Goal: Information Seeking & Learning: Check status

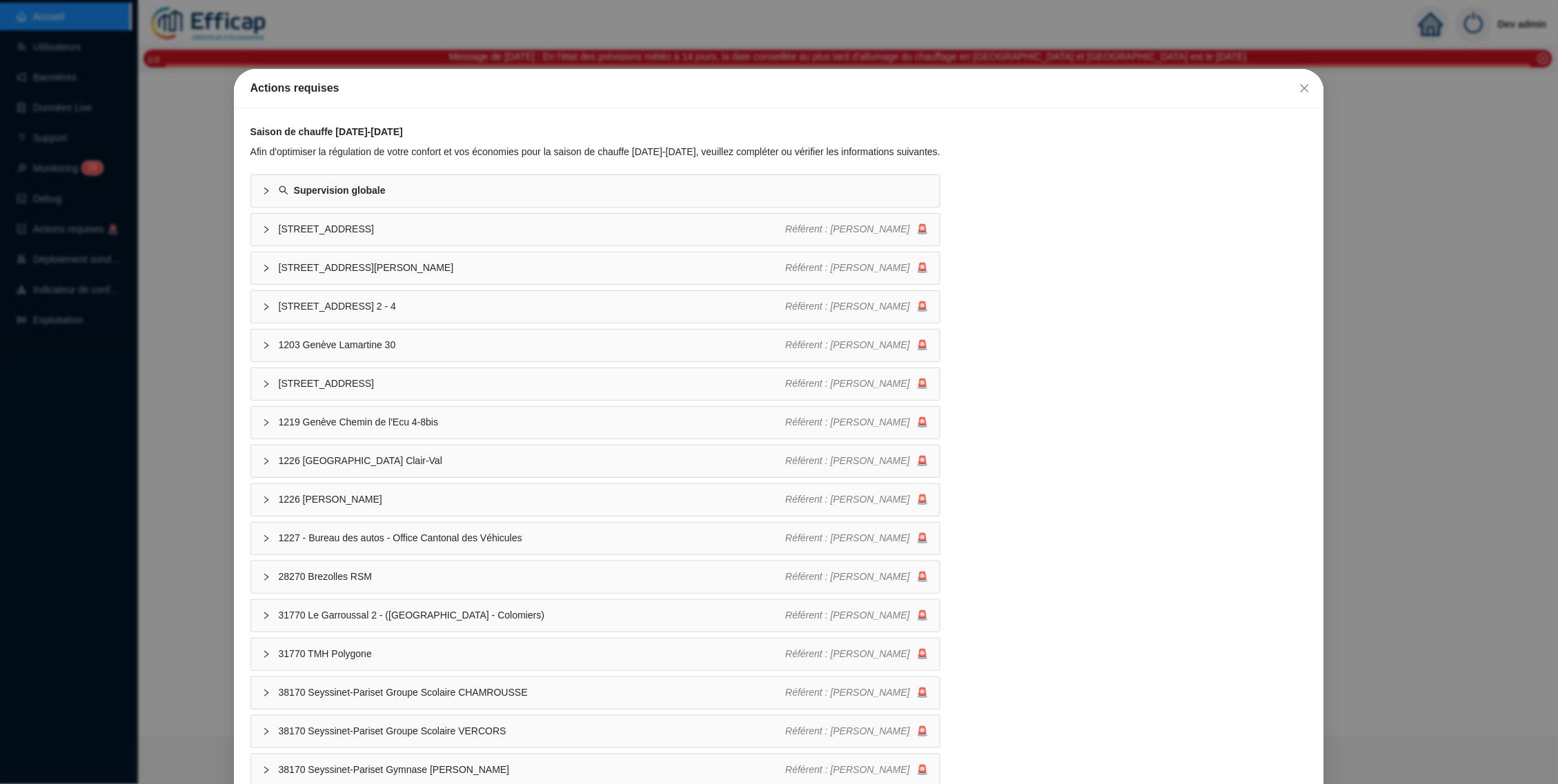
click at [572, 50] on div "Actions requises Saison de chauffe [DATE]-[DATE] Afin d'optimiser la régulation…" at bounding box center [779, 392] width 1558 height 784
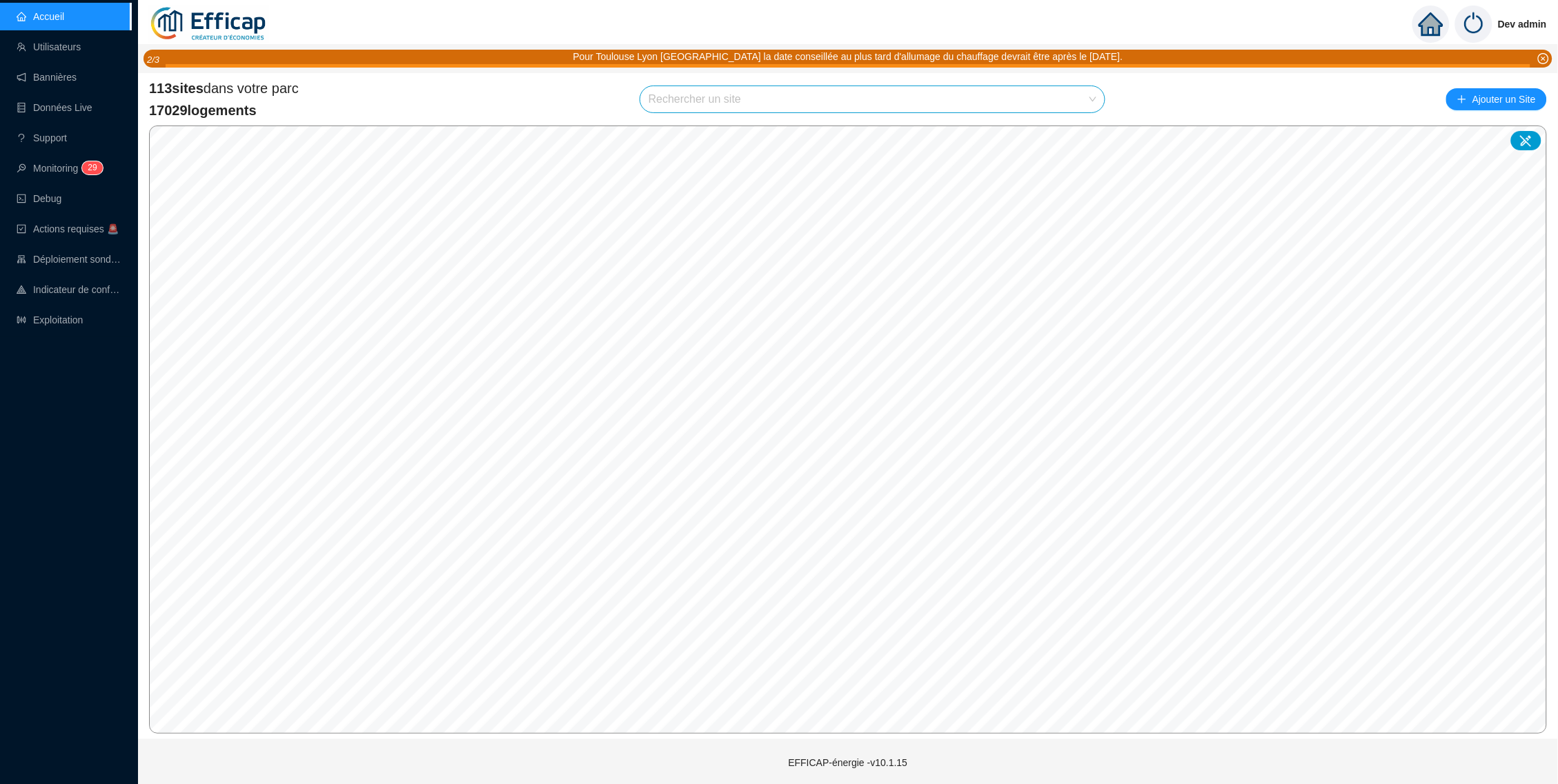
click at [774, 86] on div "Rechercher un site" at bounding box center [872, 99] width 465 height 27
click at [835, 104] on input "search" at bounding box center [866, 99] width 436 height 26
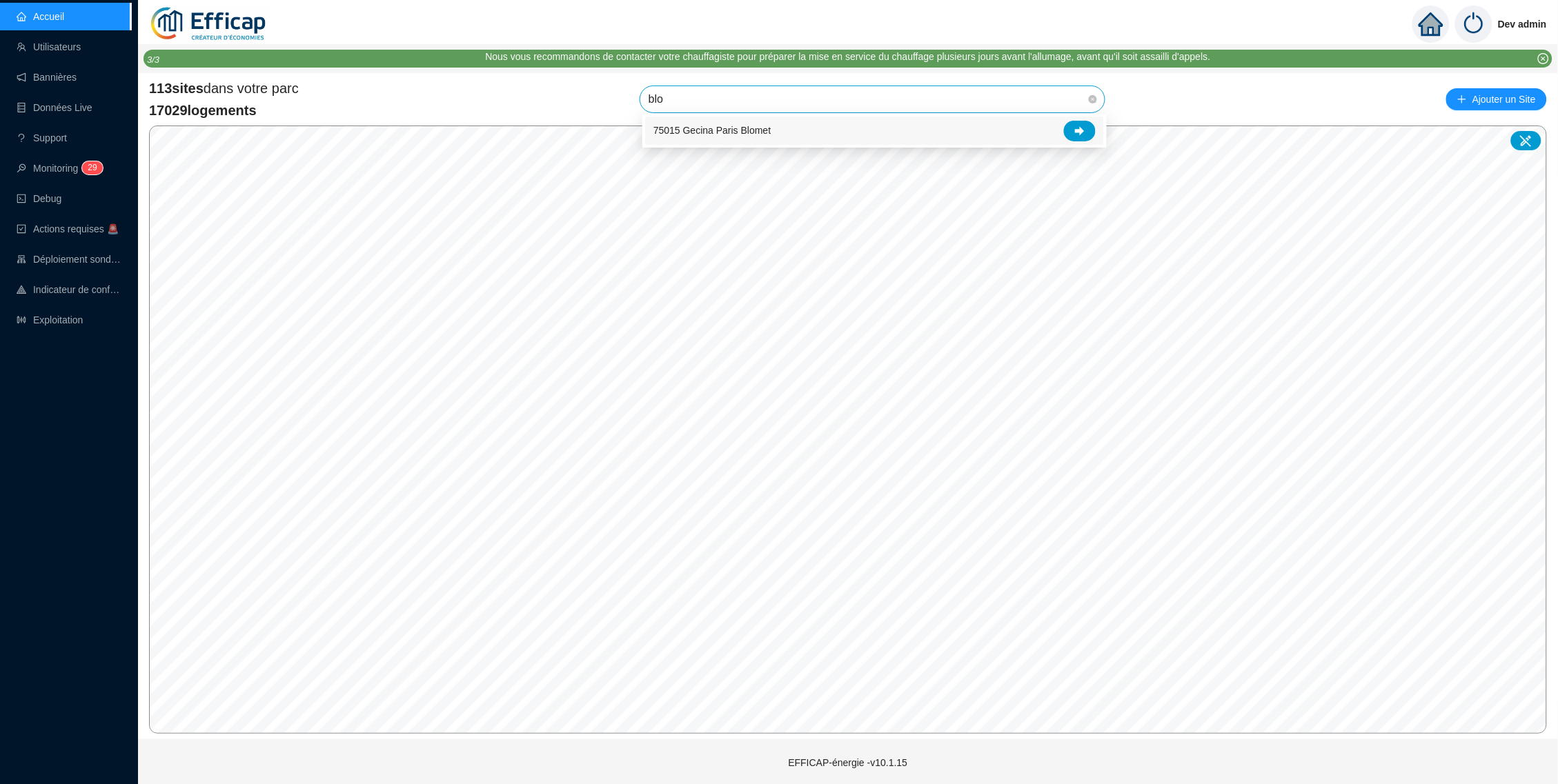
type input "blom"
click at [1073, 122] on div at bounding box center [1080, 131] width 32 height 21
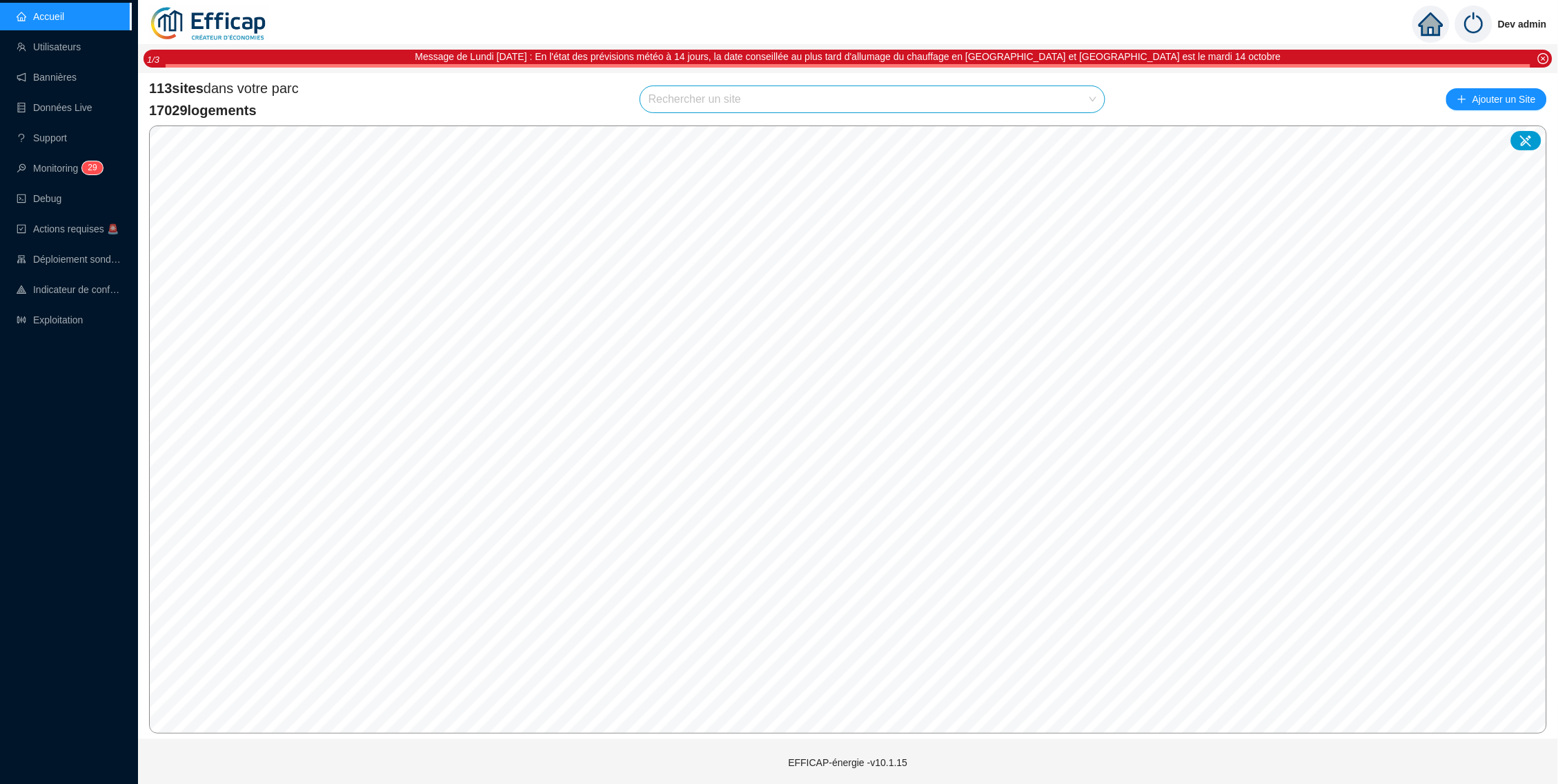
click at [1034, 71] on div "Dev admin Message de Lundi 6/10/2025 : En l'état des prévisions météo à 14 jour…" at bounding box center [848, 393] width 1420 height 786
click at [1083, 92] on input "search" at bounding box center [866, 99] width 436 height 26
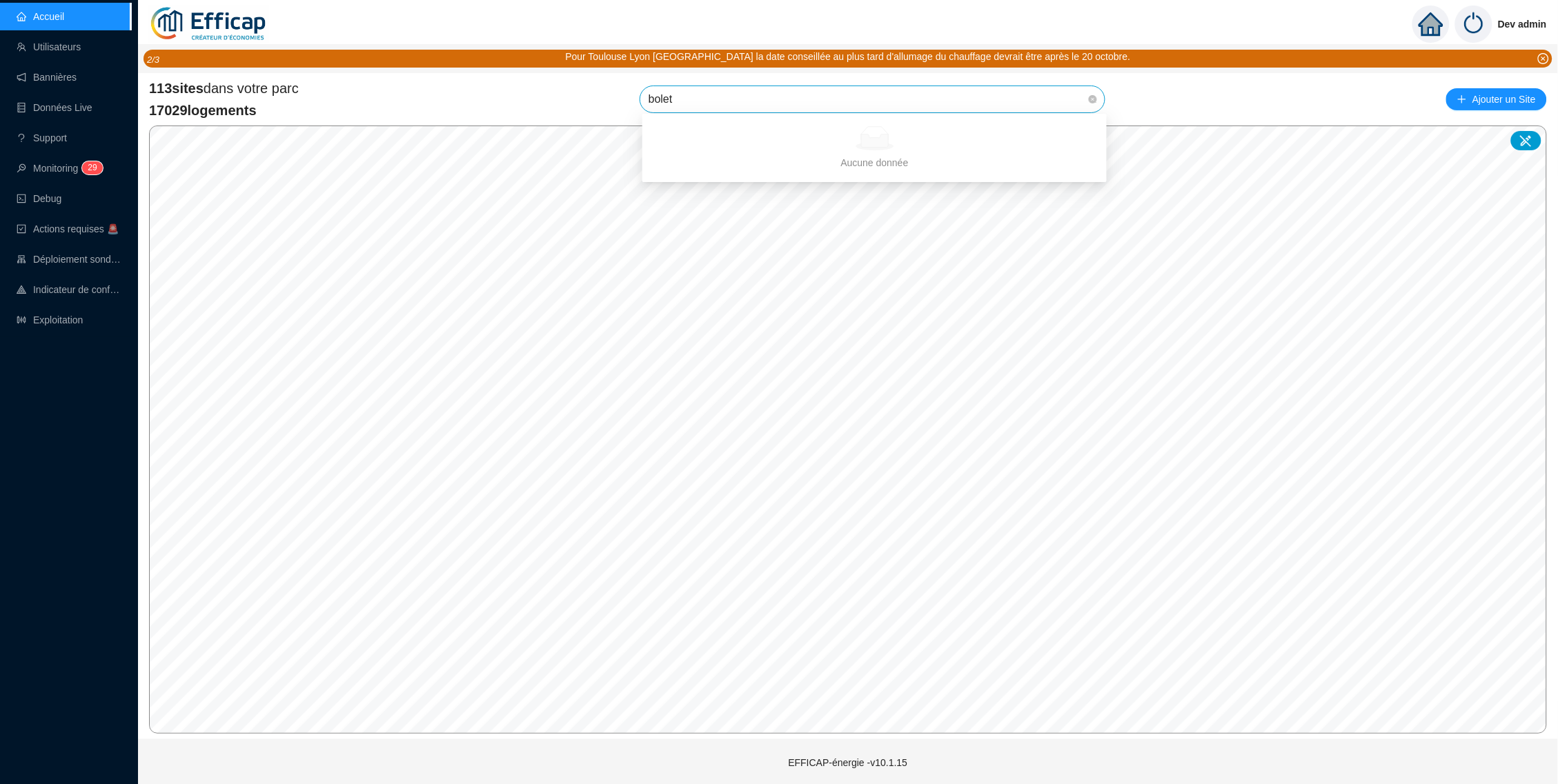
click at [1001, 96] on input "bolet" at bounding box center [866, 99] width 436 height 26
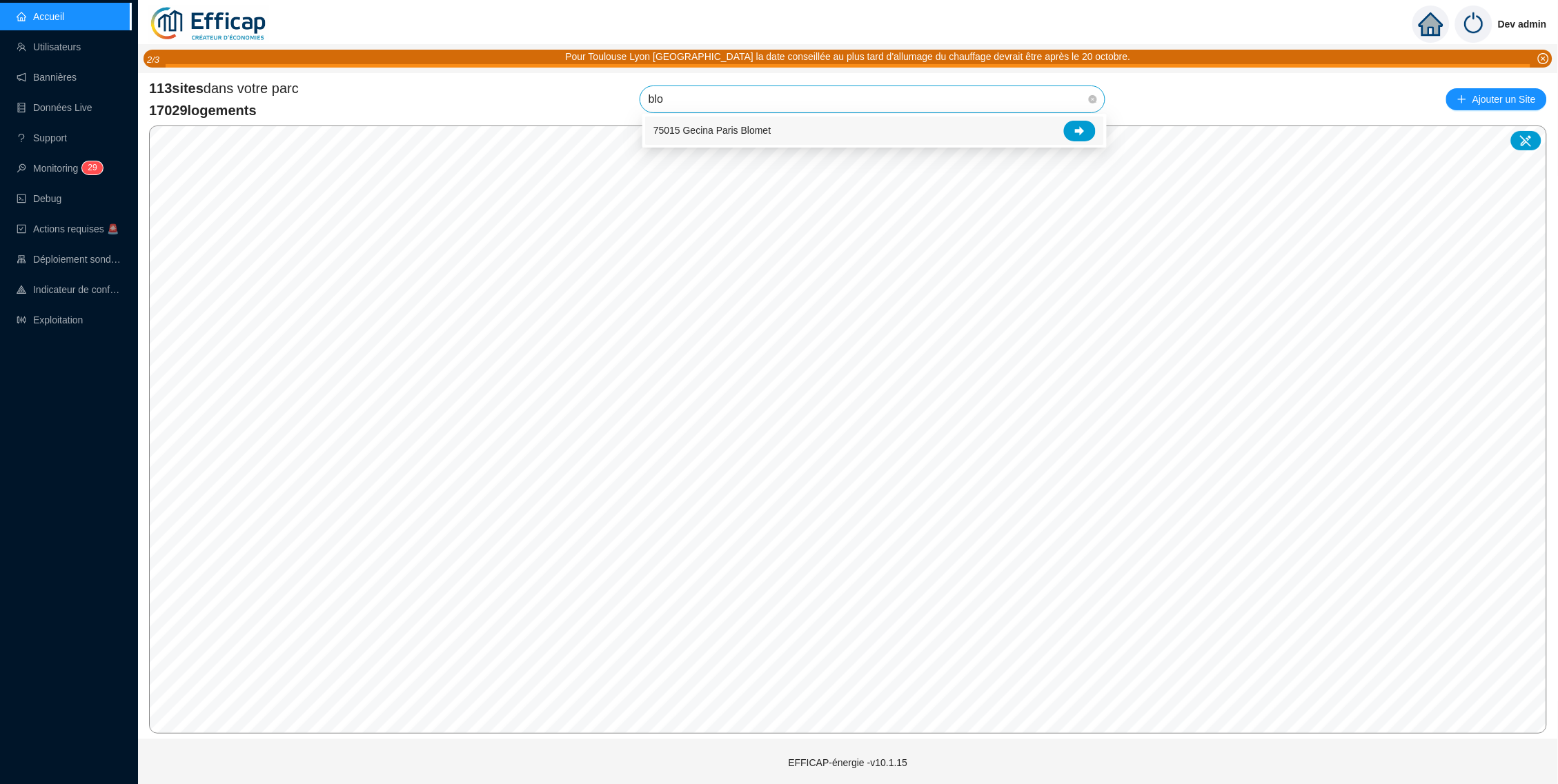
type input "blom"
click at [1074, 122] on div at bounding box center [1080, 131] width 32 height 21
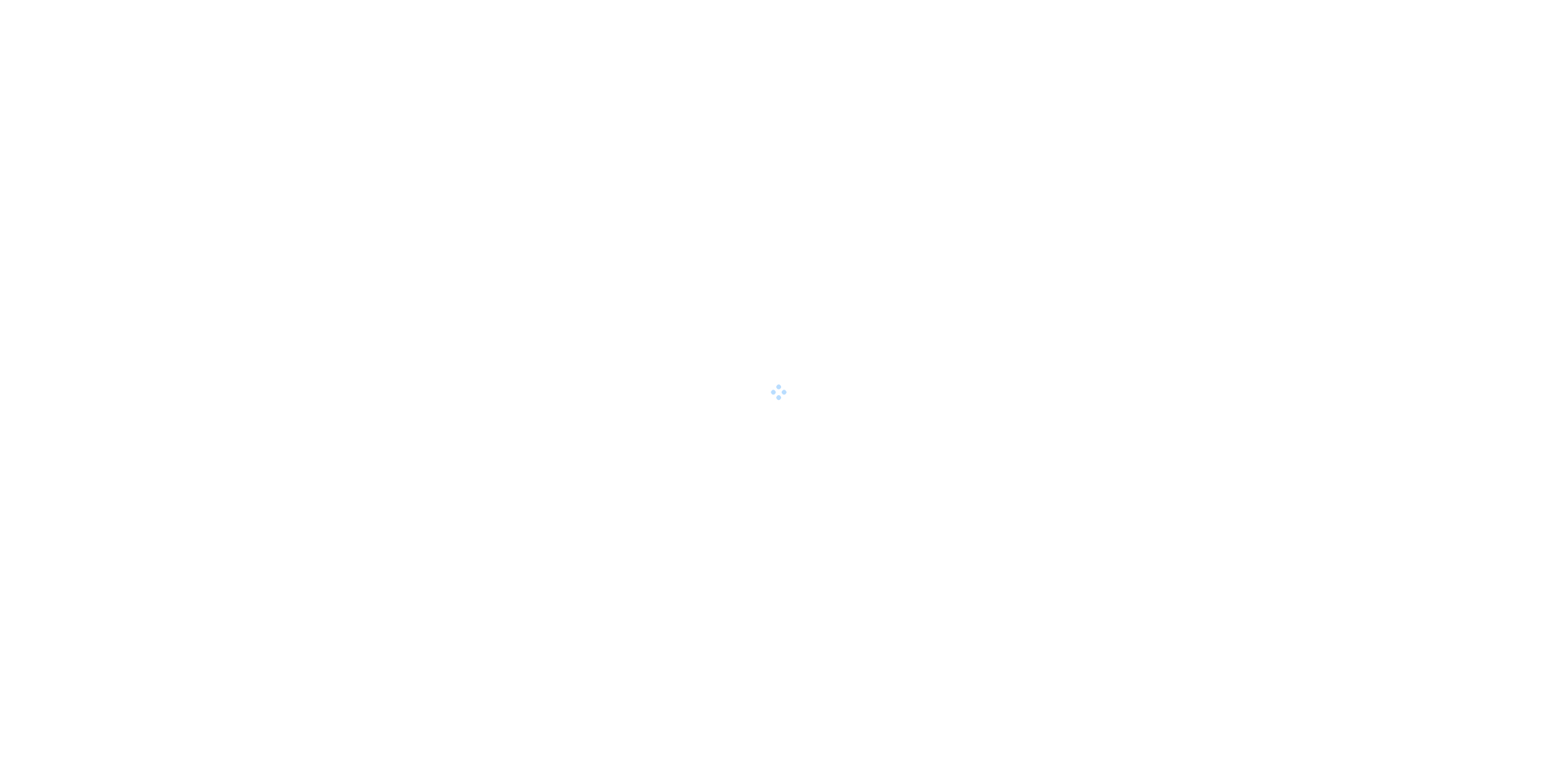
click at [454, 500] on div at bounding box center [779, 392] width 1558 height 784
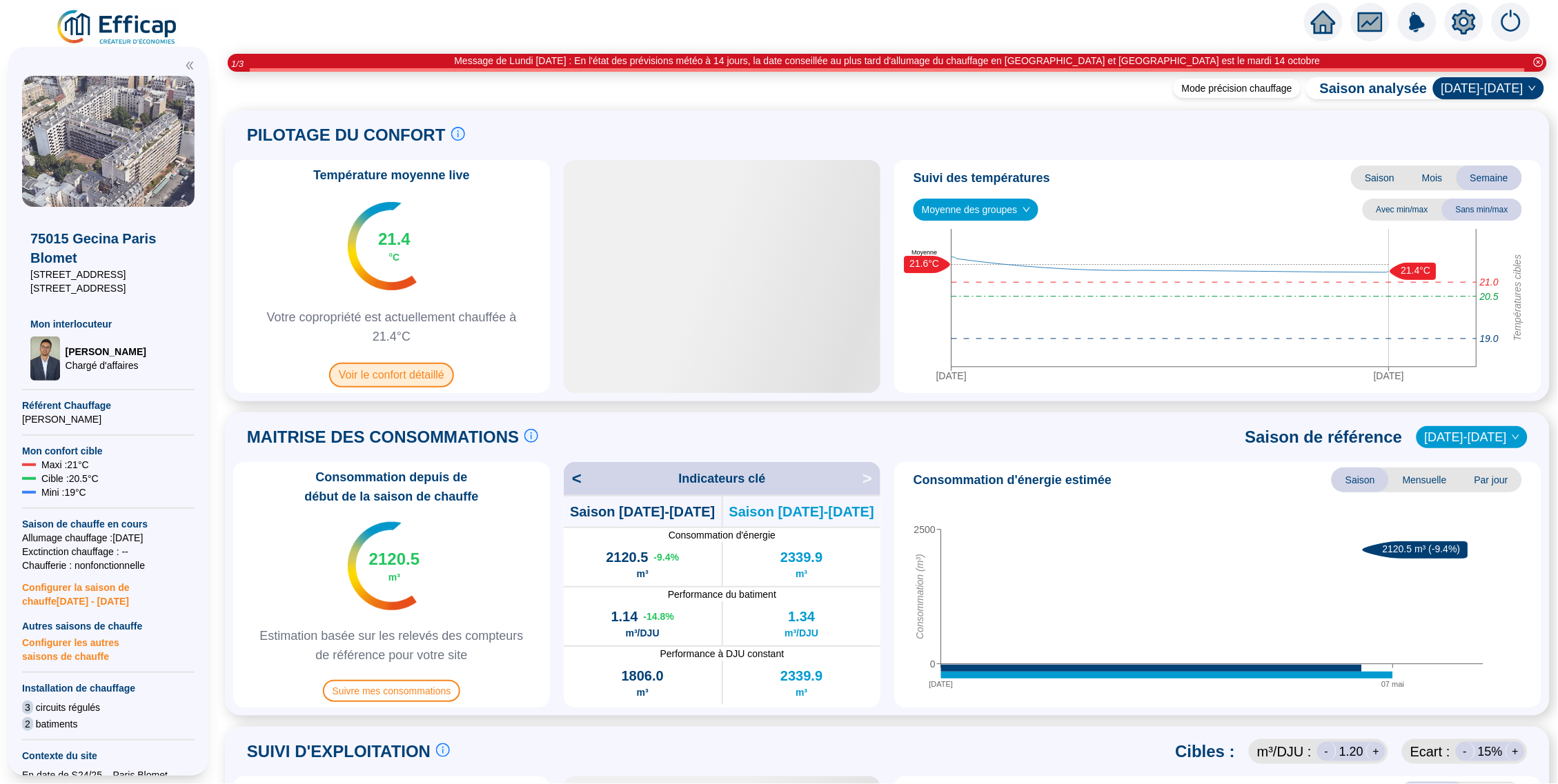
click at [396, 370] on span "Voir le confort détaillé" at bounding box center [391, 375] width 125 height 25
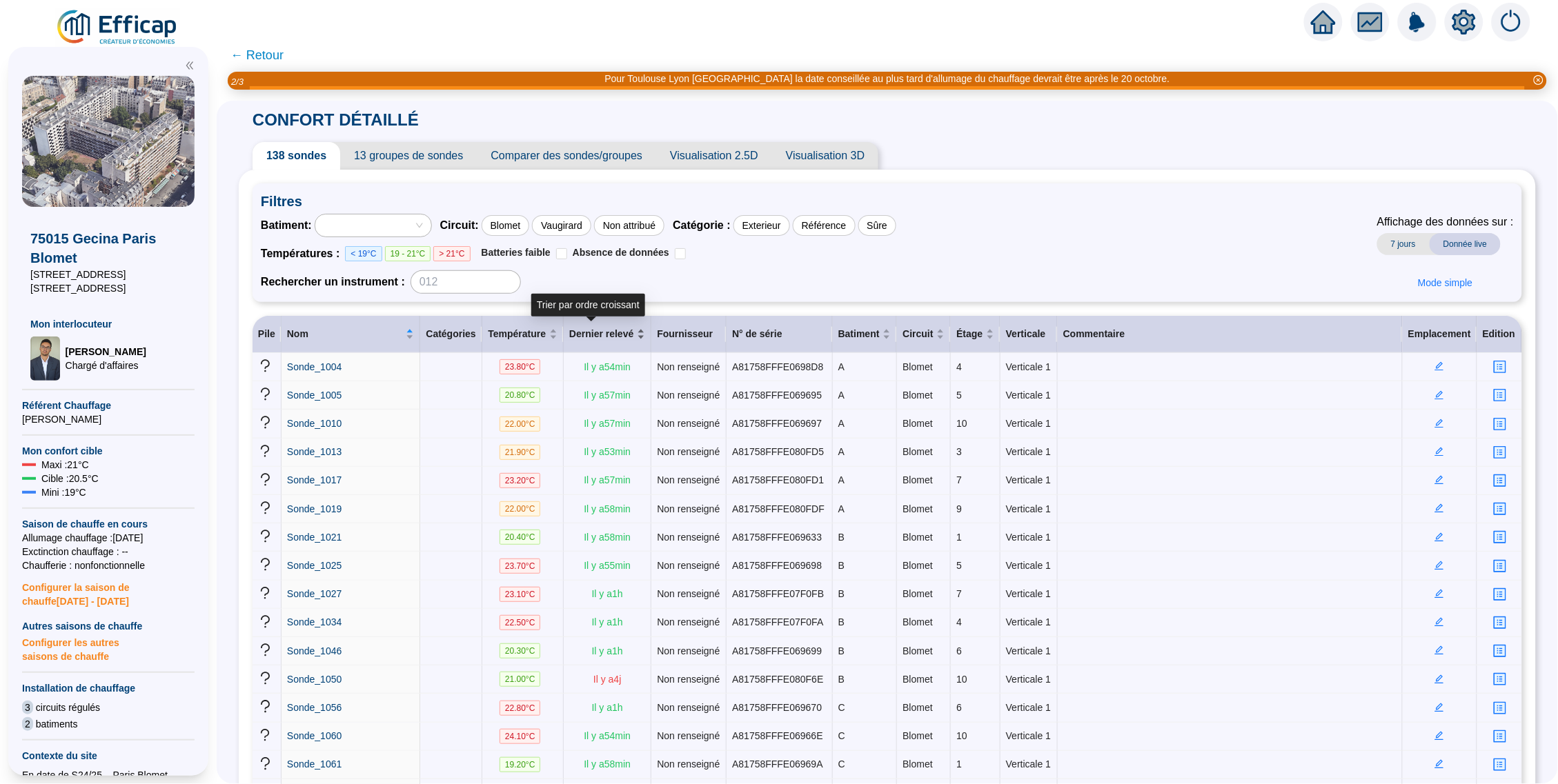
click at [605, 332] on span "Dernier relevé" at bounding box center [602, 334] width 65 height 14
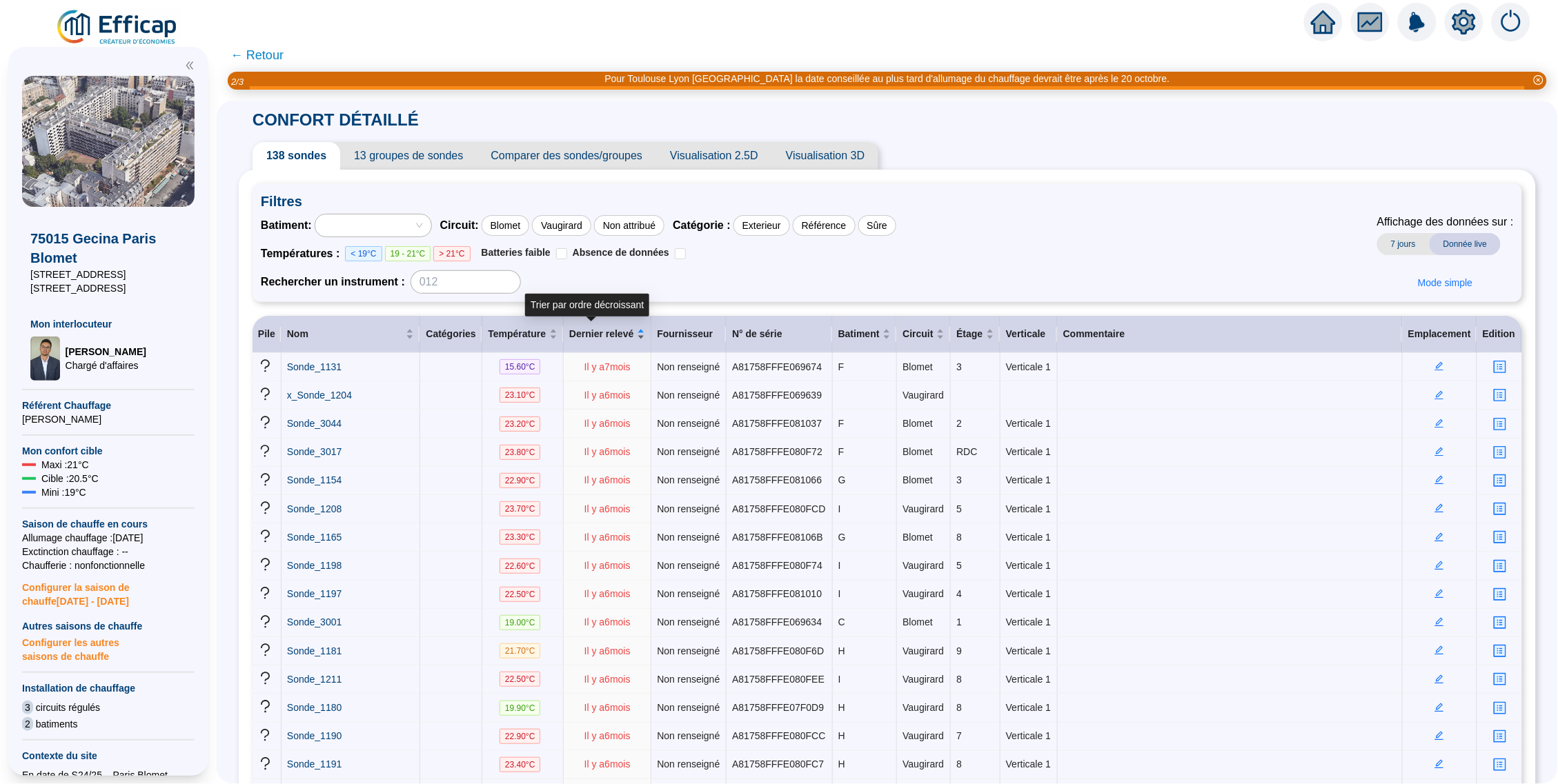
click at [605, 332] on span "Dernier relevé" at bounding box center [602, 334] width 65 height 14
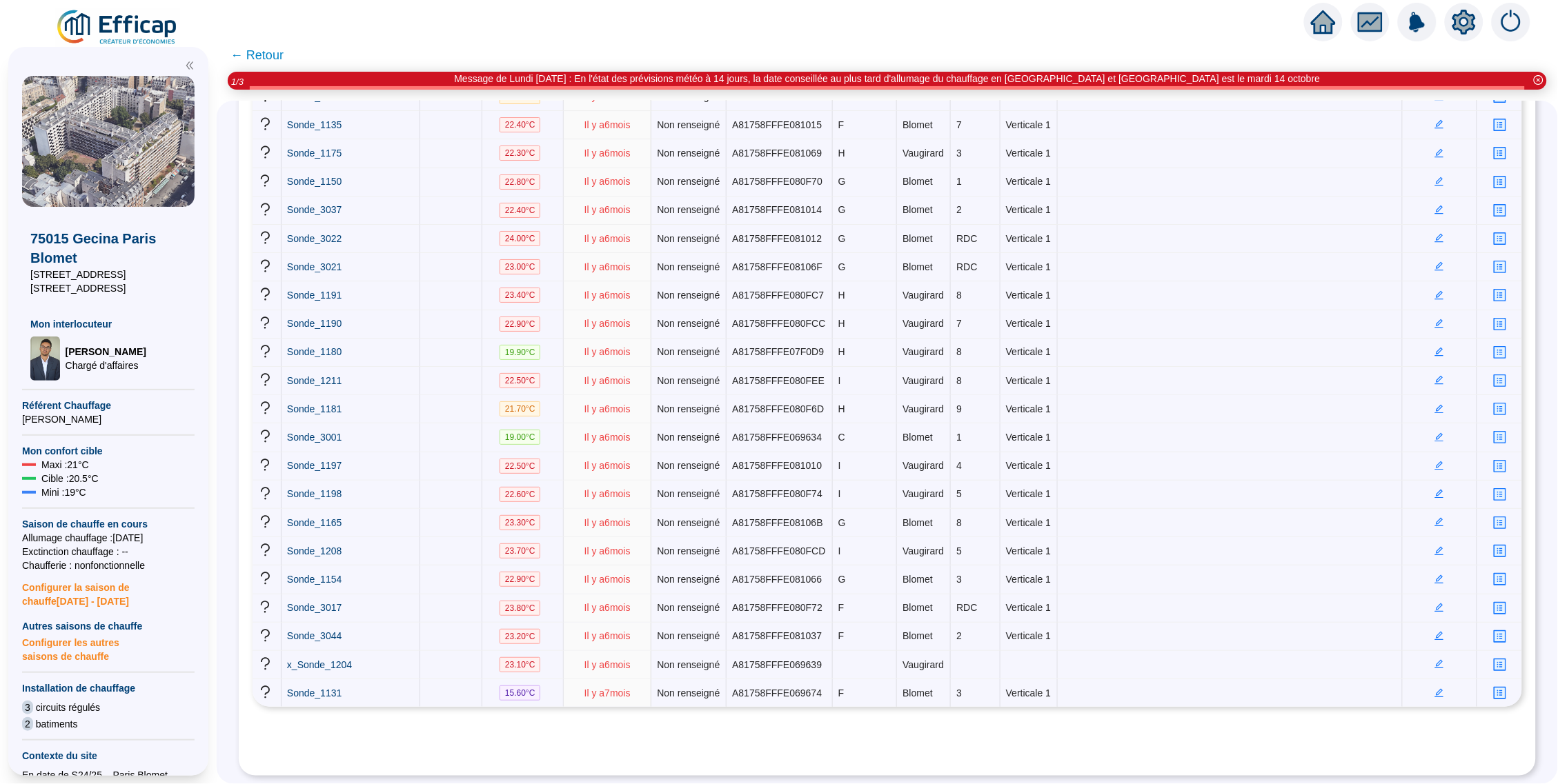
scroll to position [3947, 0]
